Goal: Ask a question

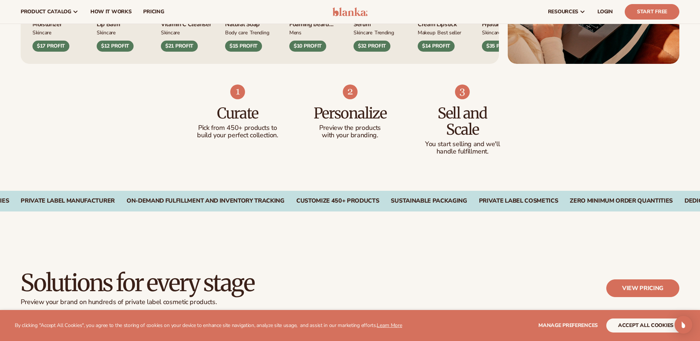
scroll to position [406, 0]
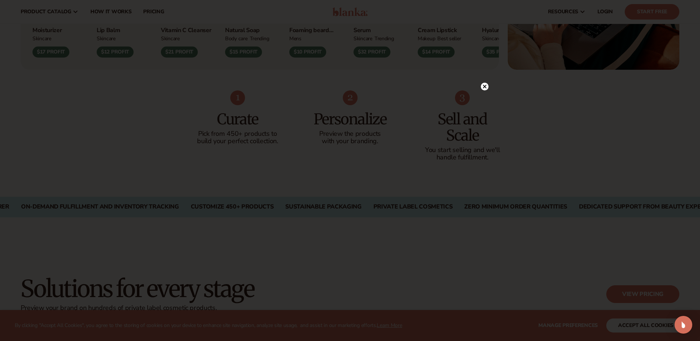
click at [482, 84] on circle at bounding box center [485, 87] width 8 height 8
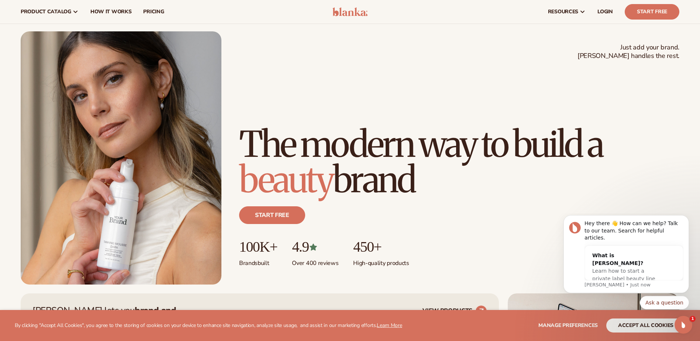
scroll to position [0, 0]
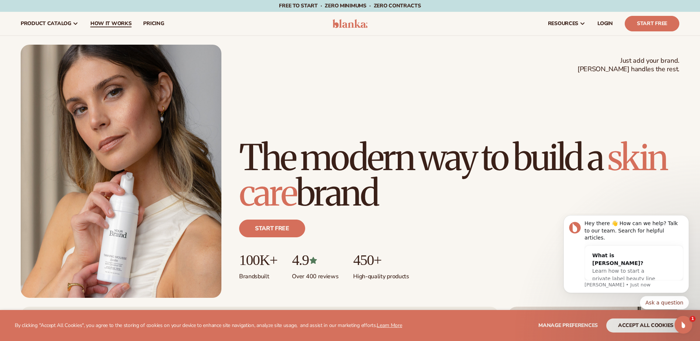
click at [117, 23] on span "How It Works" at bounding box center [110, 24] width 41 height 6
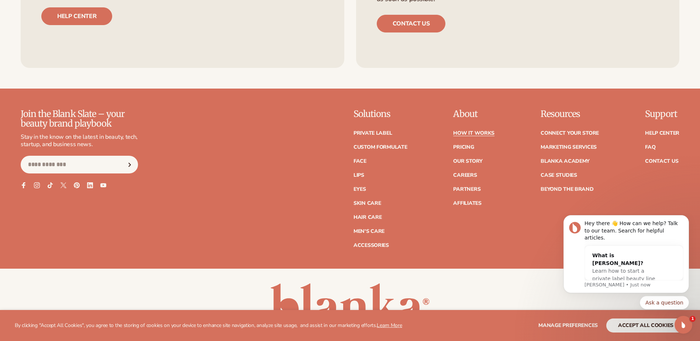
scroll to position [1894, 0]
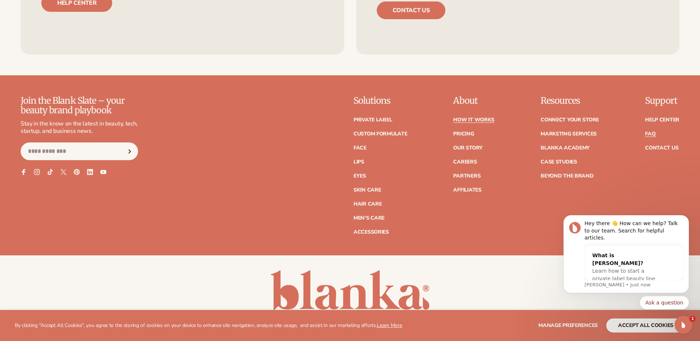
click at [650, 133] on link "FAQ" at bounding box center [650, 133] width 10 height 5
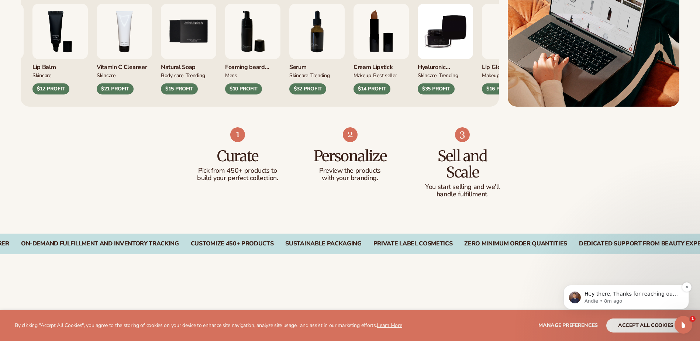
click at [624, 298] on p "Andie • 8m ago" at bounding box center [631, 301] width 95 height 7
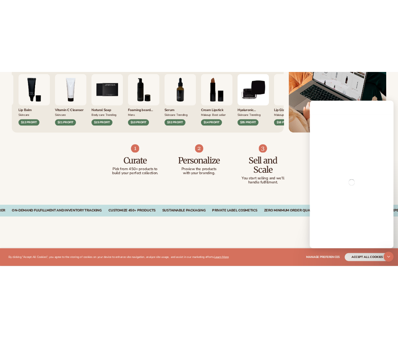
scroll to position [1, 0]
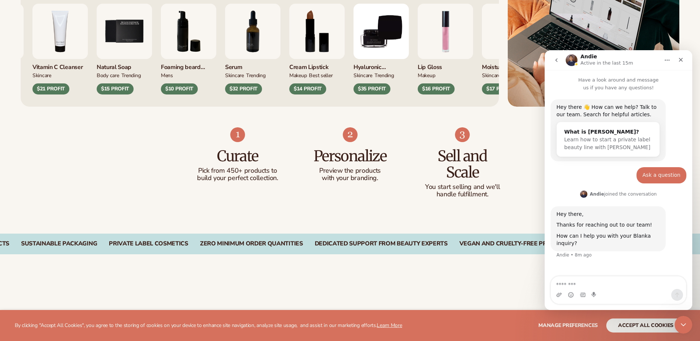
click at [578, 280] on textarea "Message…" at bounding box center [618, 282] width 135 height 13
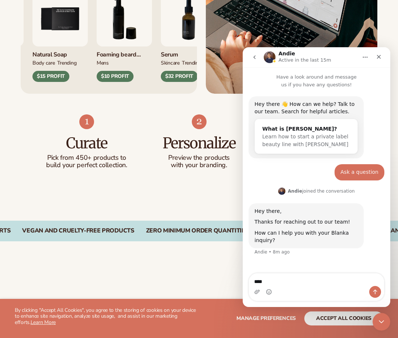
click at [283, 279] on textarea "***" at bounding box center [316, 279] width 135 height 13
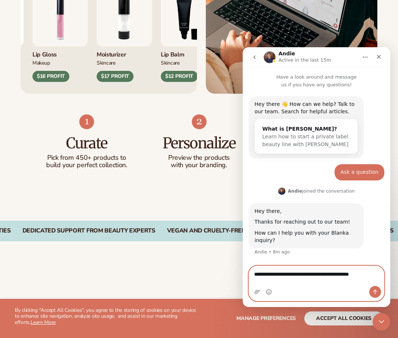
click at [373, 279] on textarea "**********" at bounding box center [316, 272] width 135 height 13
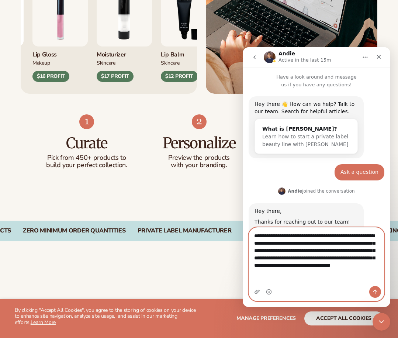
type textarea "**********"
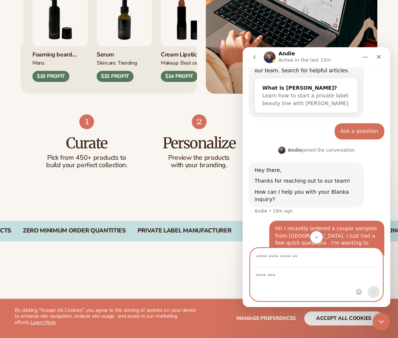
scroll to position [82, 0]
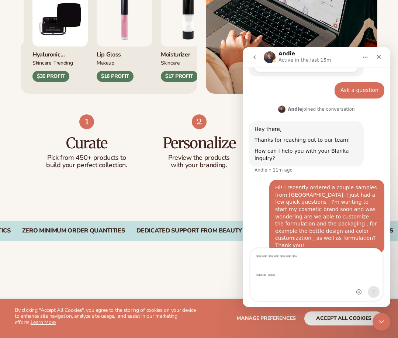
drag, startPoint x: 356, startPoint y: 205, endPoint x: 338, endPoint y: 207, distance: 18.5
click at [338, 207] on div "Hi! I recently ordered a couple samples from Blanka. I just had a few quick que…" at bounding box center [326, 216] width 103 height 65
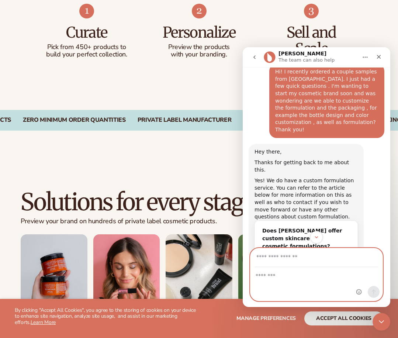
scroll to position [264, 0]
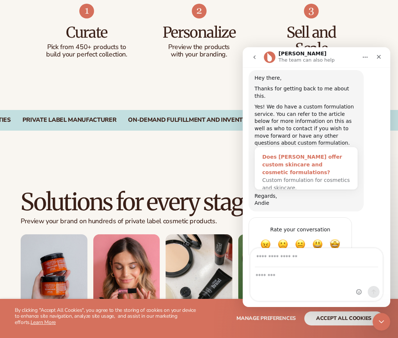
click at [307, 153] on div "Does Blanka offer custom skincare and cosmetic formulations?" at bounding box center [306, 164] width 88 height 23
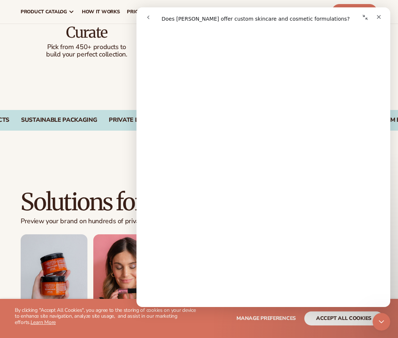
scroll to position [0, 0]
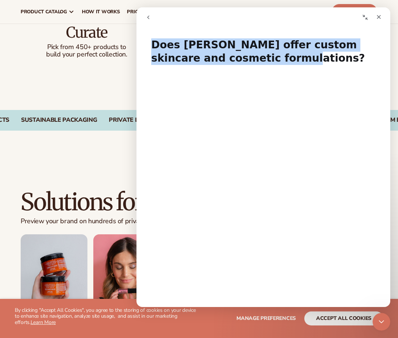
drag, startPoint x: 153, startPoint y: 44, endPoint x: 274, endPoint y: 59, distance: 121.9
click at [274, 59] on h1 "Does Blanka offer custom skincare and cosmetic formulations?" at bounding box center [263, 49] width 254 height 36
drag, startPoint x: 274, startPoint y: 59, endPoint x: 259, endPoint y: 49, distance: 17.9
copy h1 "Does Blanka offer custom skincare and cosmetic formulations?"
